Goal: Information Seeking & Learning: Find specific fact

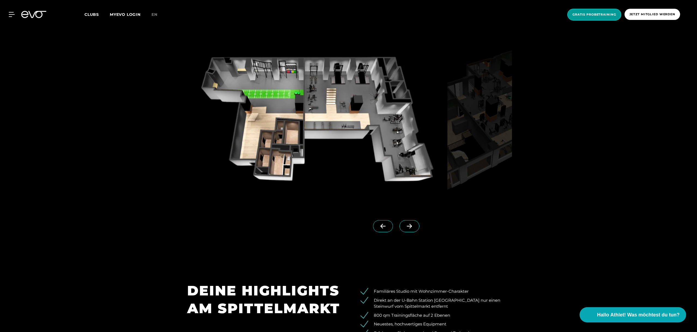
click at [608, 13] on span "Gratis Probetraining" at bounding box center [595, 14] width 44 height 5
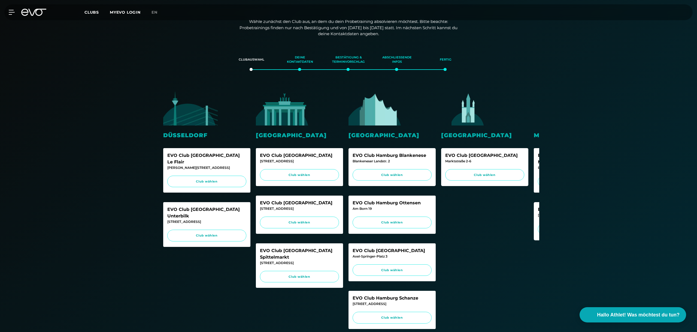
scroll to position [71, 0]
click at [314, 274] on span "Club wählen" at bounding box center [299, 276] width 69 height 5
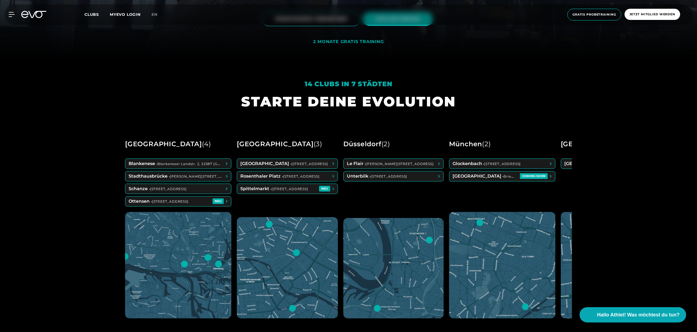
scroll to position [276, 0]
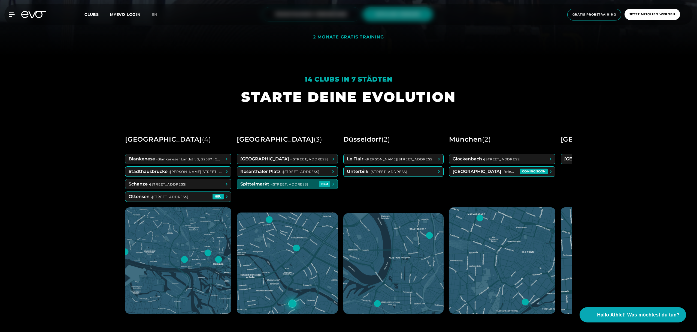
click at [266, 182] on span at bounding box center [287, 184] width 101 height 10
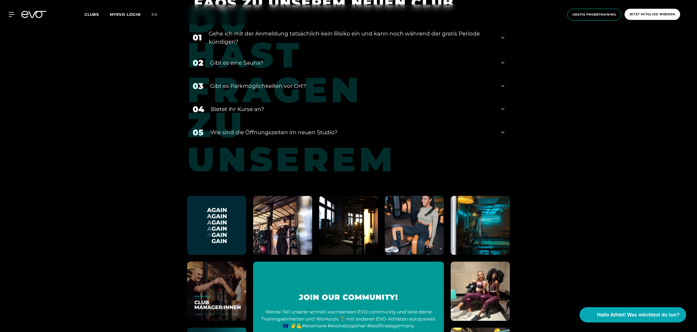
scroll to position [2479, 0]
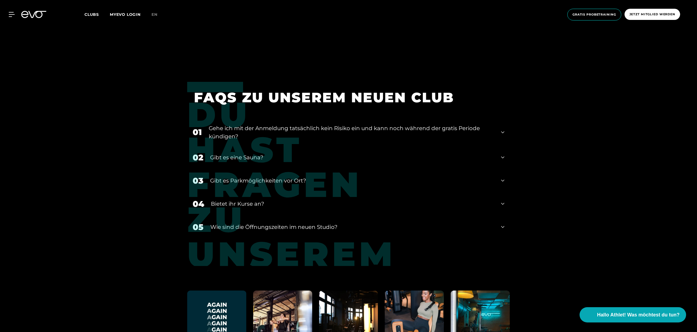
click at [298, 155] on div "Gibt es eine Sauna?" at bounding box center [352, 157] width 284 height 8
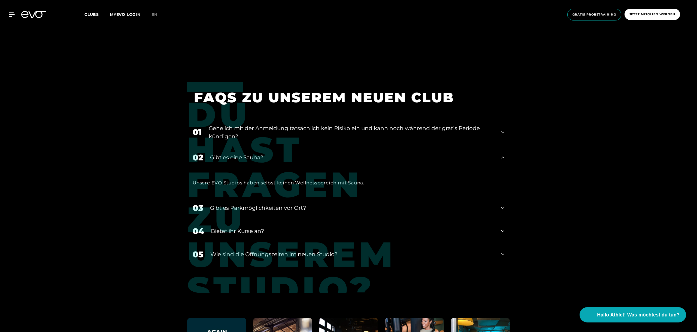
click at [314, 180] on div "Unsere EVO Studios haben selbst keinen Wellnessbereich mit Sauna." at bounding box center [349, 182] width 312 height 9
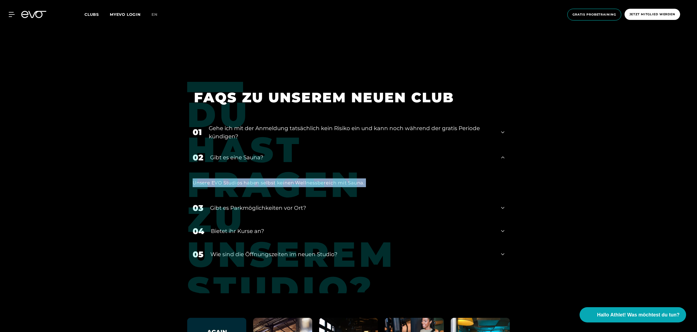
click at [314, 180] on div "Unsere EVO Studios haben selbst keinen Wellnessbereich mit Sauna." at bounding box center [349, 182] width 312 height 9
click at [310, 170] on div at bounding box center [310, 170] width 0 height 0
click at [388, 175] on div "Unsere EVO Studios haben selbst keinen Wellnessbereich mit Sauna." at bounding box center [348, 182] width 323 height 27
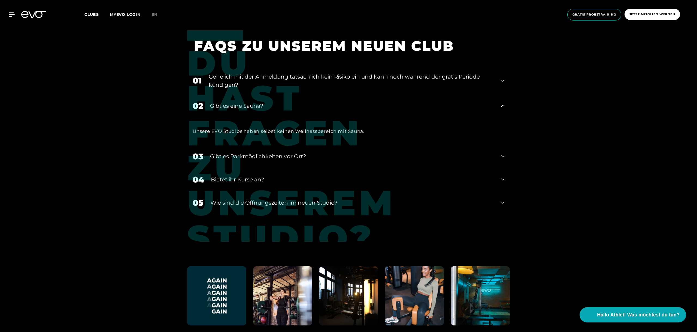
scroll to position [2526, 0]
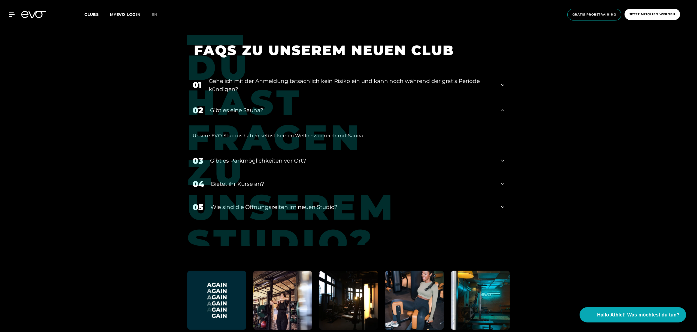
click at [290, 82] on div "Gehe ich mit der Anmeldung tatsächlich kein Risiko ein und kann noch während de…" at bounding box center [352, 85] width 286 height 16
